Goal: Task Accomplishment & Management: Use online tool/utility

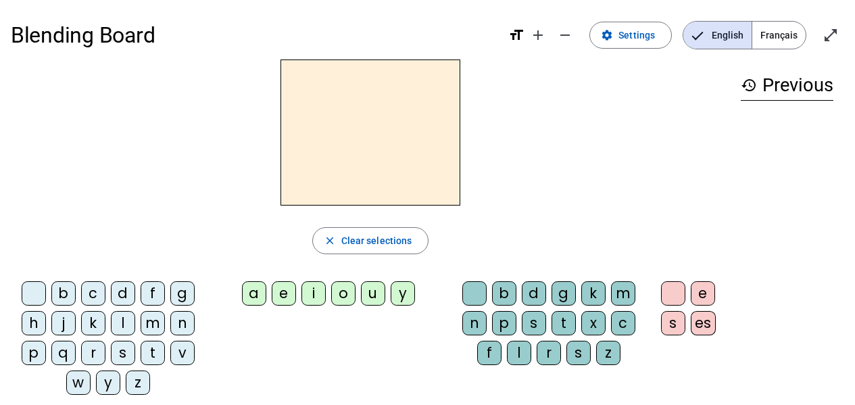
click at [780, 39] on span "Français" at bounding box center [779, 35] width 53 height 27
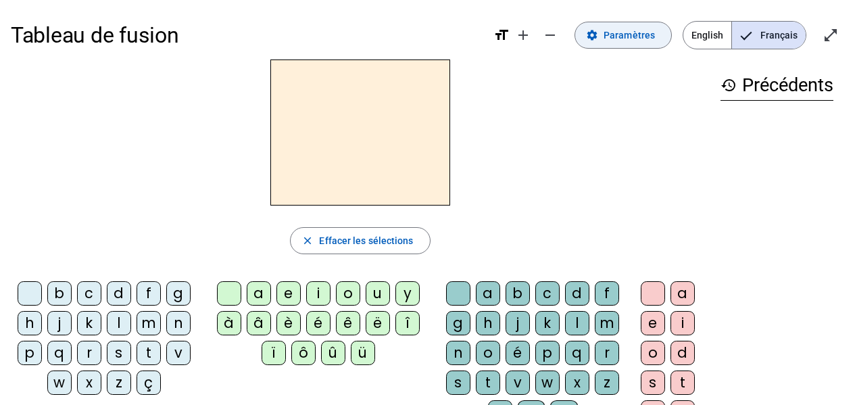
click at [641, 39] on span "Paramètres" at bounding box center [629, 35] width 51 height 16
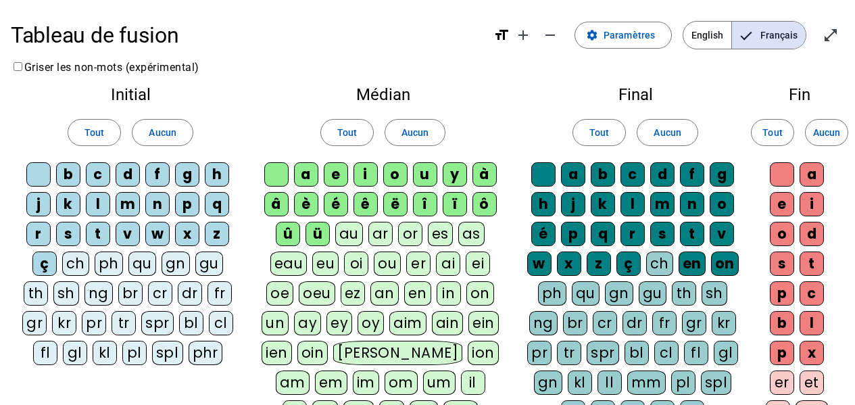
scroll to position [68, 0]
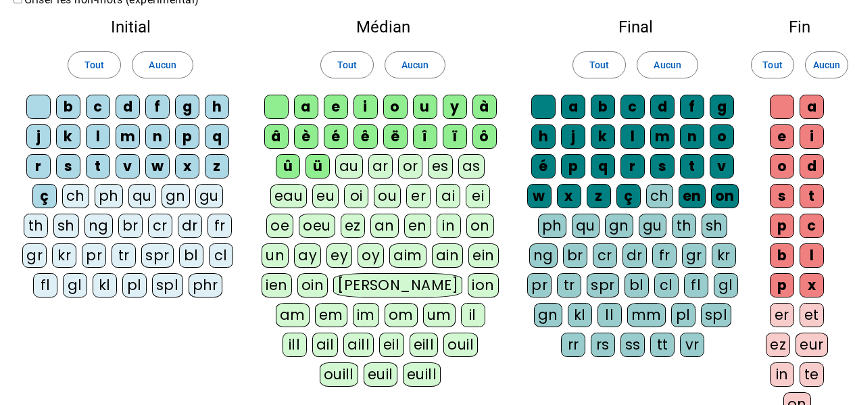
click at [782, 314] on div "er" at bounding box center [782, 315] width 24 height 24
click at [139, 288] on div "pl" at bounding box center [134, 285] width 24 height 24
click at [82, 285] on div "gl" at bounding box center [75, 285] width 24 height 24
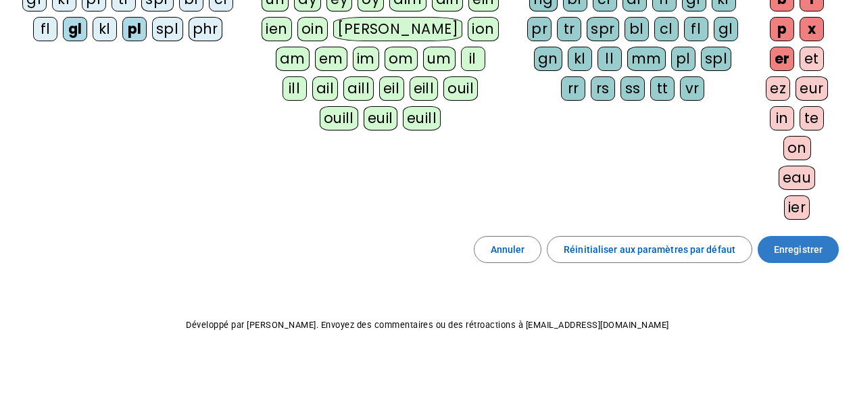
click at [815, 252] on span "Enregistrer" at bounding box center [798, 249] width 49 height 16
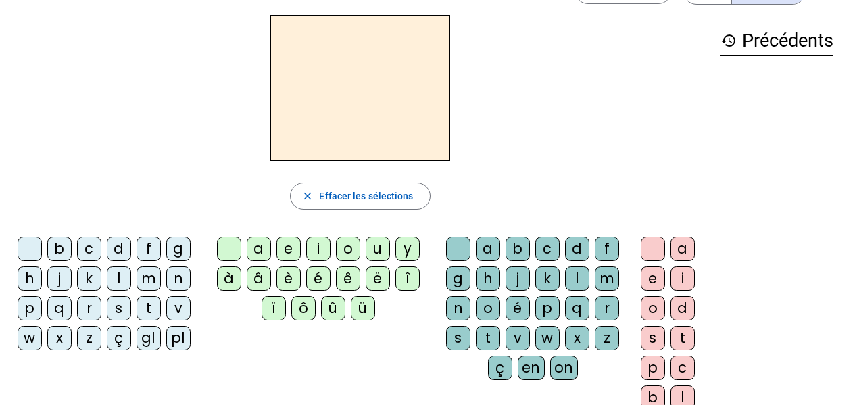
scroll to position [68, 0]
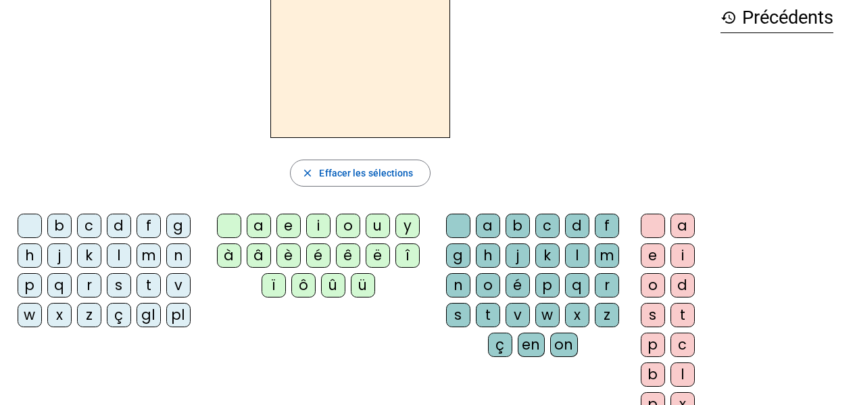
click at [32, 291] on div "p" at bounding box center [30, 285] width 24 height 24
click at [252, 226] on div "a" at bounding box center [259, 226] width 24 height 24
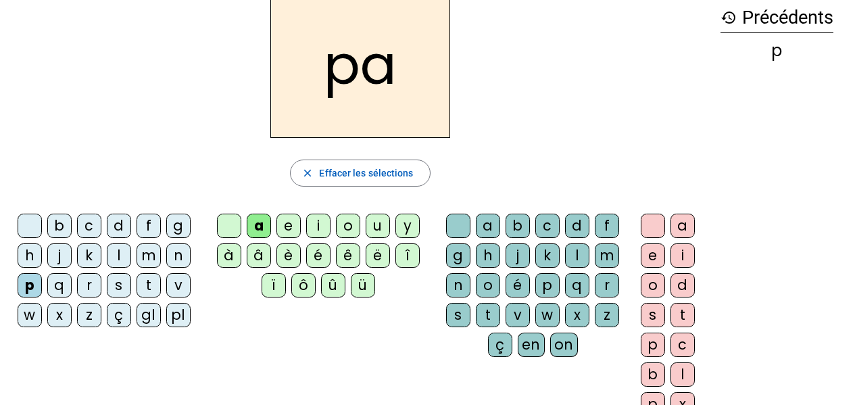
click at [518, 311] on div "v" at bounding box center [518, 315] width 24 height 24
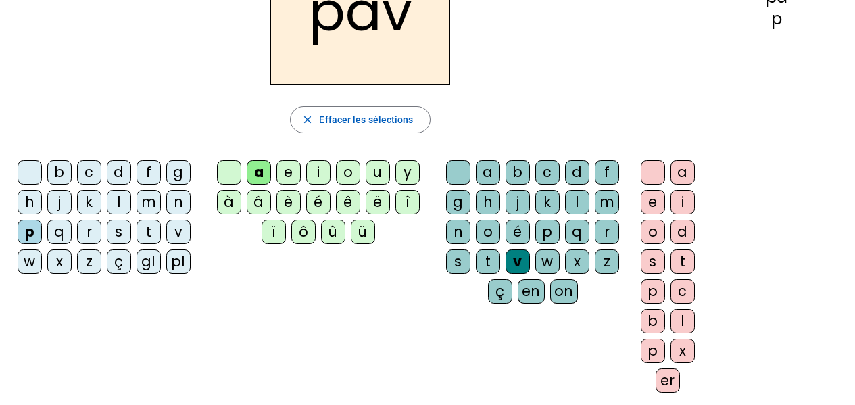
scroll to position [203, 0]
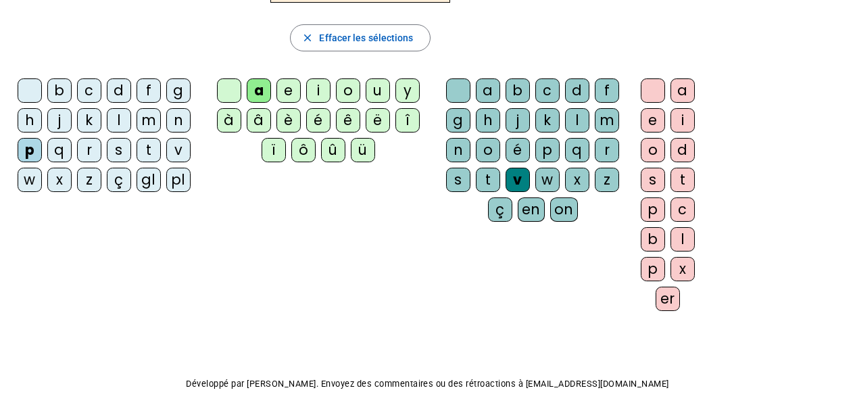
click at [667, 300] on div "er" at bounding box center [668, 299] width 24 height 24
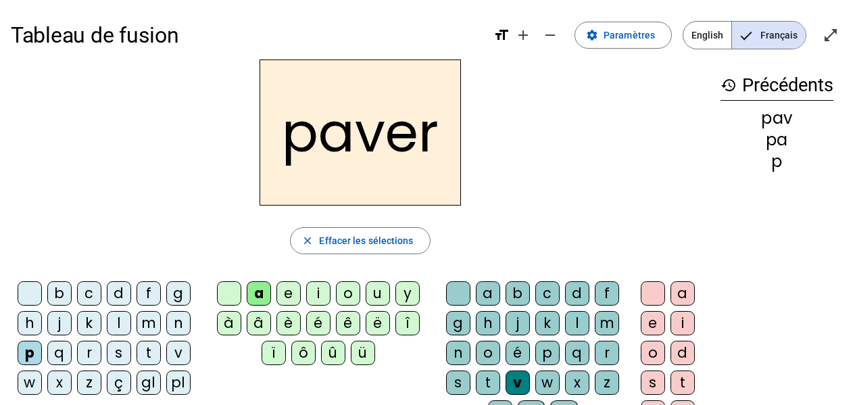
click at [61, 293] on div "b" at bounding box center [59, 293] width 24 height 24
click at [120, 330] on div "l" at bounding box center [119, 323] width 24 height 24
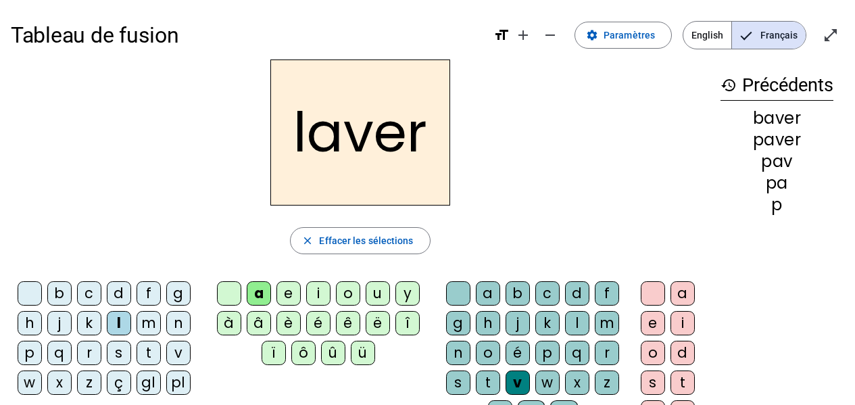
click at [548, 295] on div "c" at bounding box center [548, 293] width 24 height 24
